Goal: Task Accomplishment & Management: Use online tool/utility

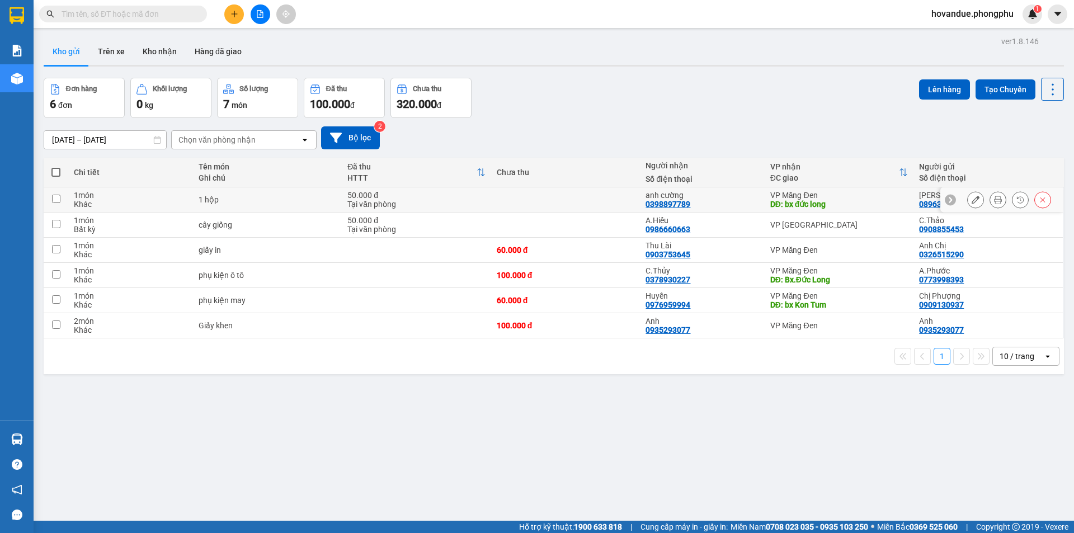
click at [307, 204] on td "1 hộp" at bounding box center [267, 199] width 149 height 25
checkbox input "true"
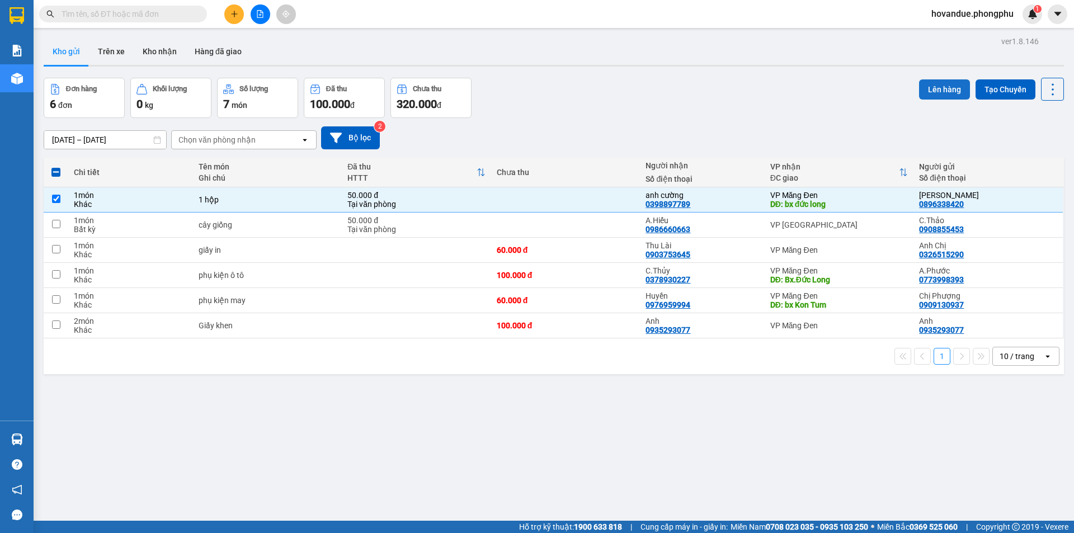
click at [919, 90] on button "Lên hàng" at bounding box center [944, 89] width 51 height 20
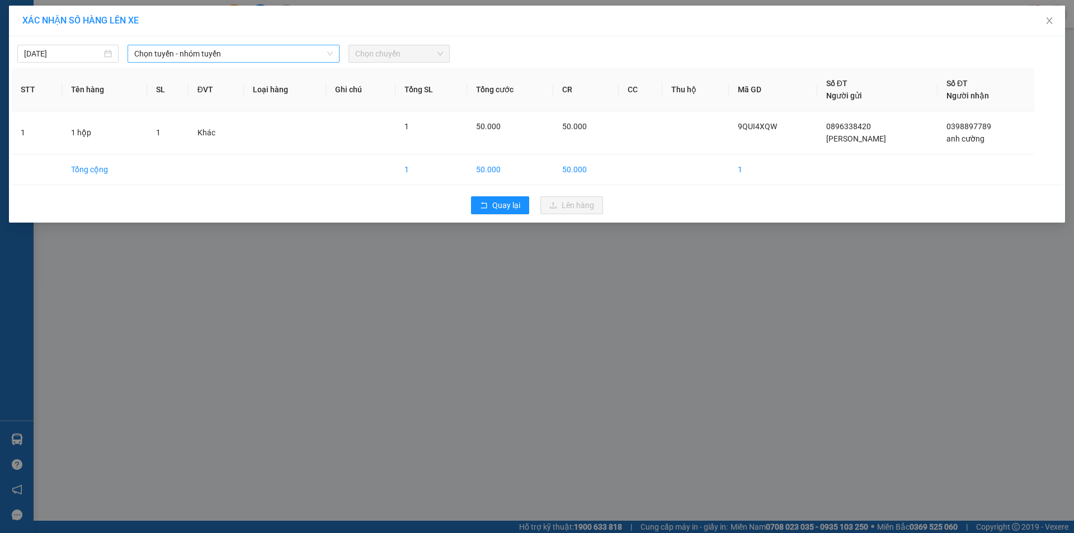
click at [251, 58] on span "Chọn tuyến - nhóm tuyến" at bounding box center [233, 53] width 199 height 17
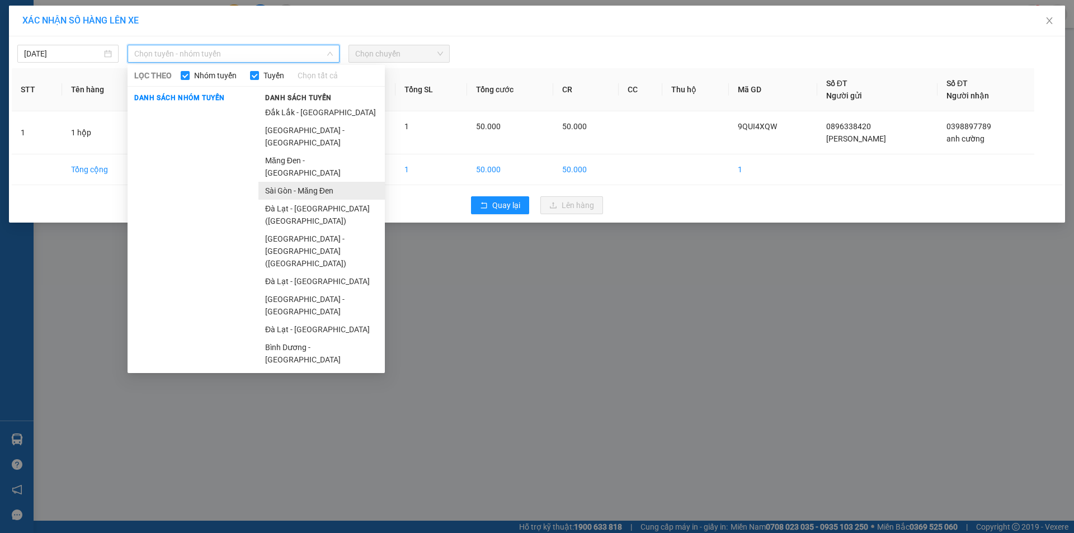
click at [300, 182] on li "Sài Gòn - Măng Đen" at bounding box center [321, 191] width 126 height 18
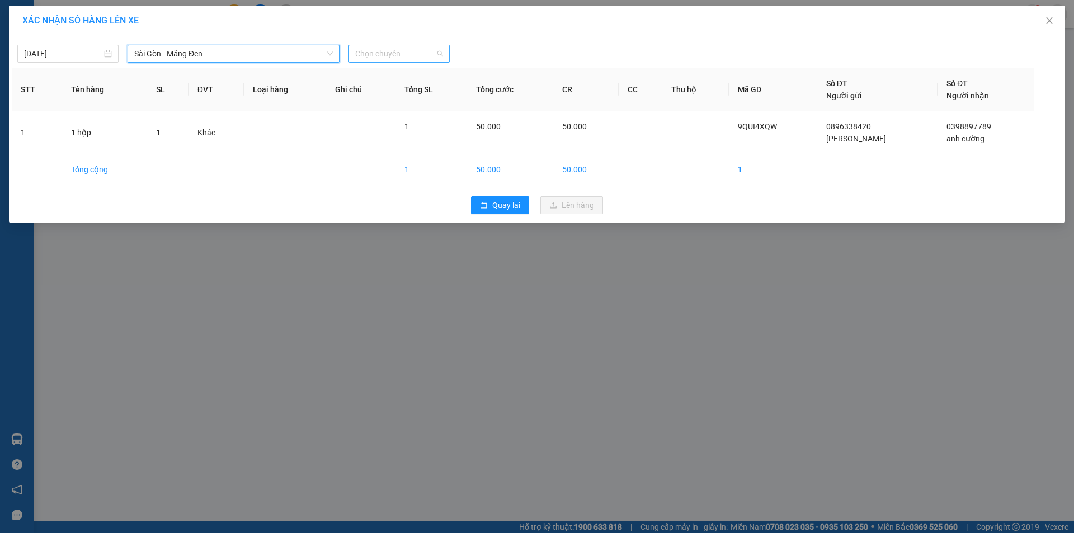
click at [388, 51] on span "Chọn chuyến" at bounding box center [399, 53] width 88 height 17
click at [392, 93] on div "21:00 - 60F-011.49" at bounding box center [398, 94] width 87 height 12
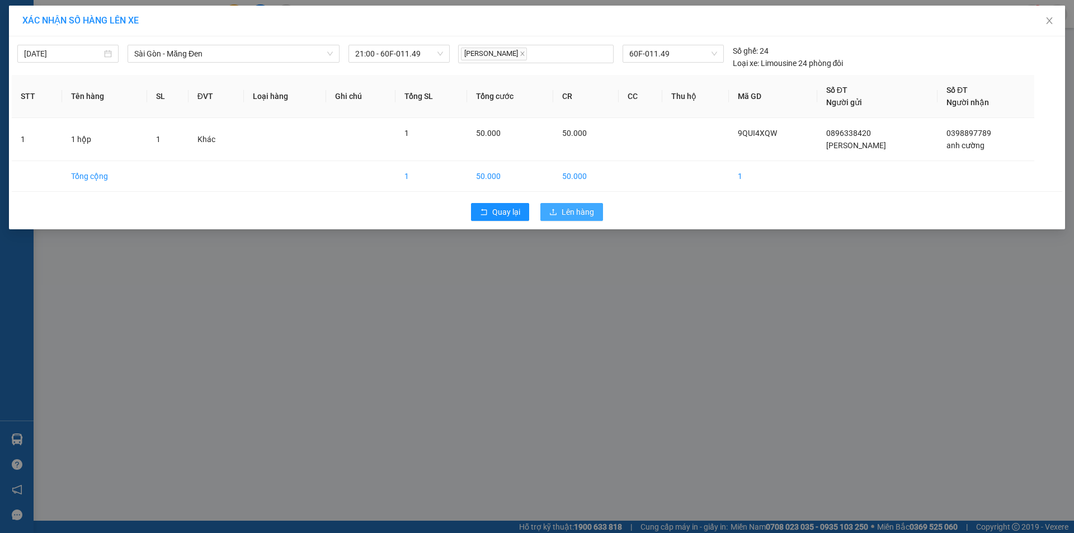
click at [558, 209] on button "Lên hàng" at bounding box center [571, 212] width 63 height 18
